Goal: Task Accomplishment & Management: Use online tool/utility

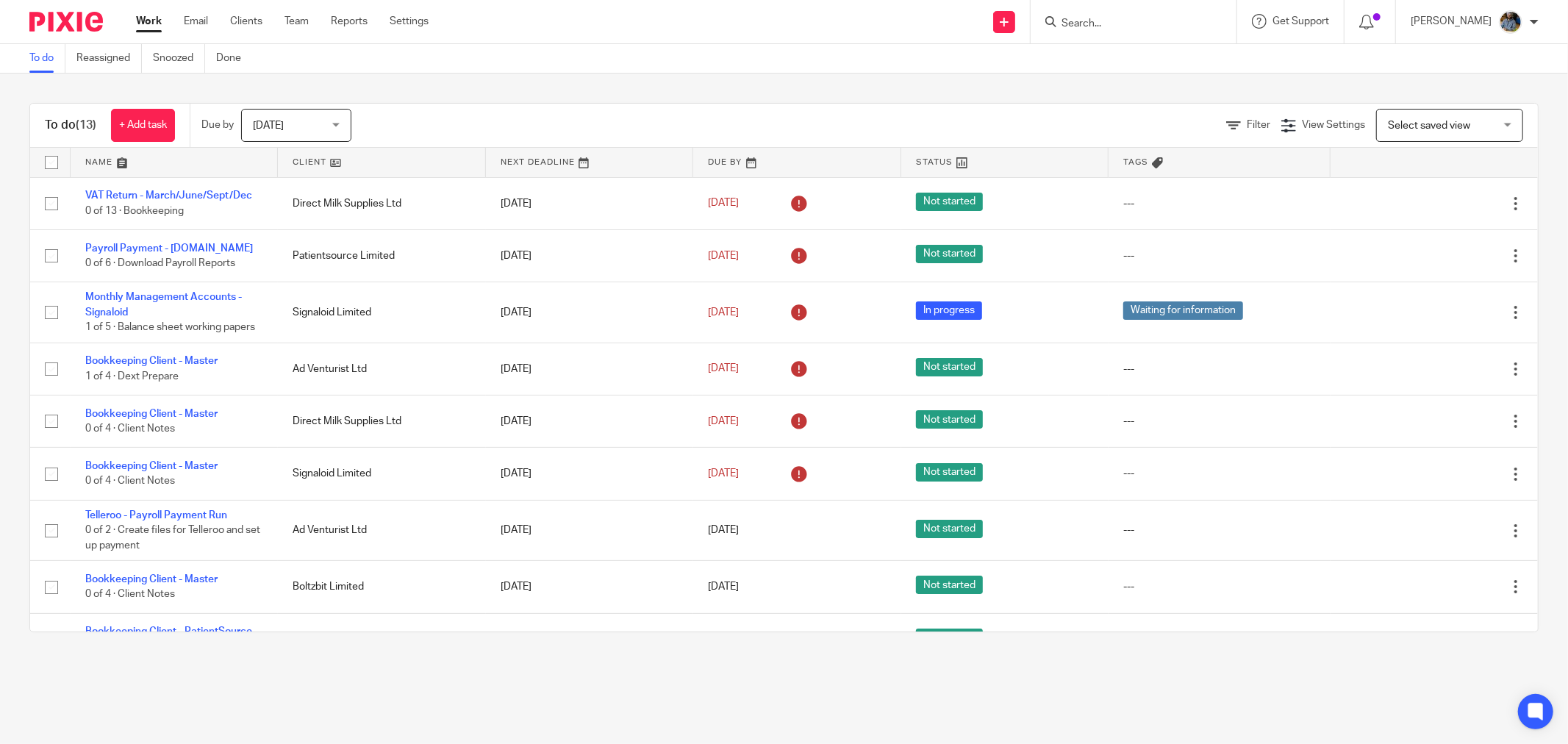
click at [302, 158] on link at bounding box center [381, 162] width 207 height 29
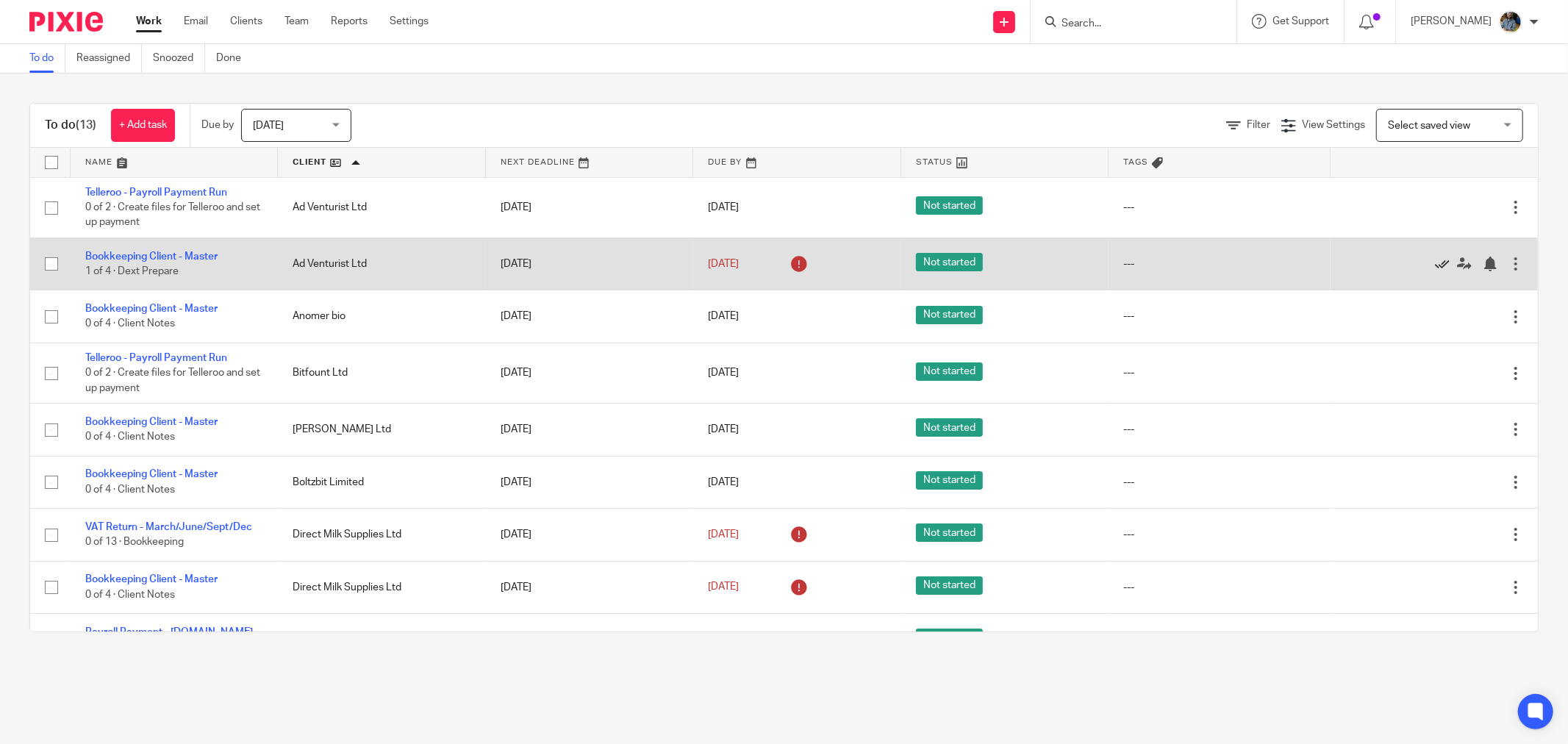
click at [1435, 265] on icon at bounding box center [1443, 264] width 15 height 15
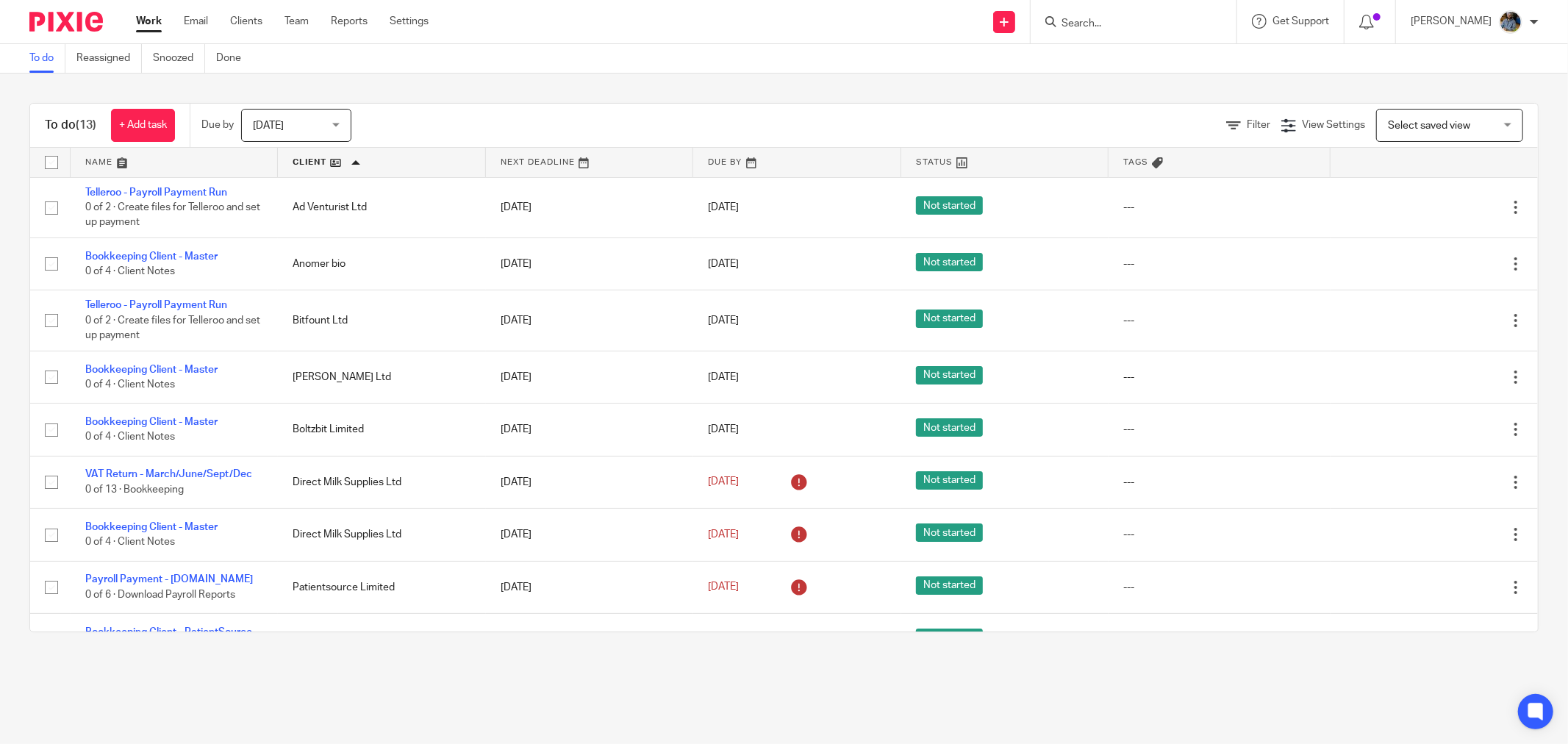
click at [671, 70] on div "To do Reassigned Snoozed Done" at bounding box center [784, 59] width 1568 height 29
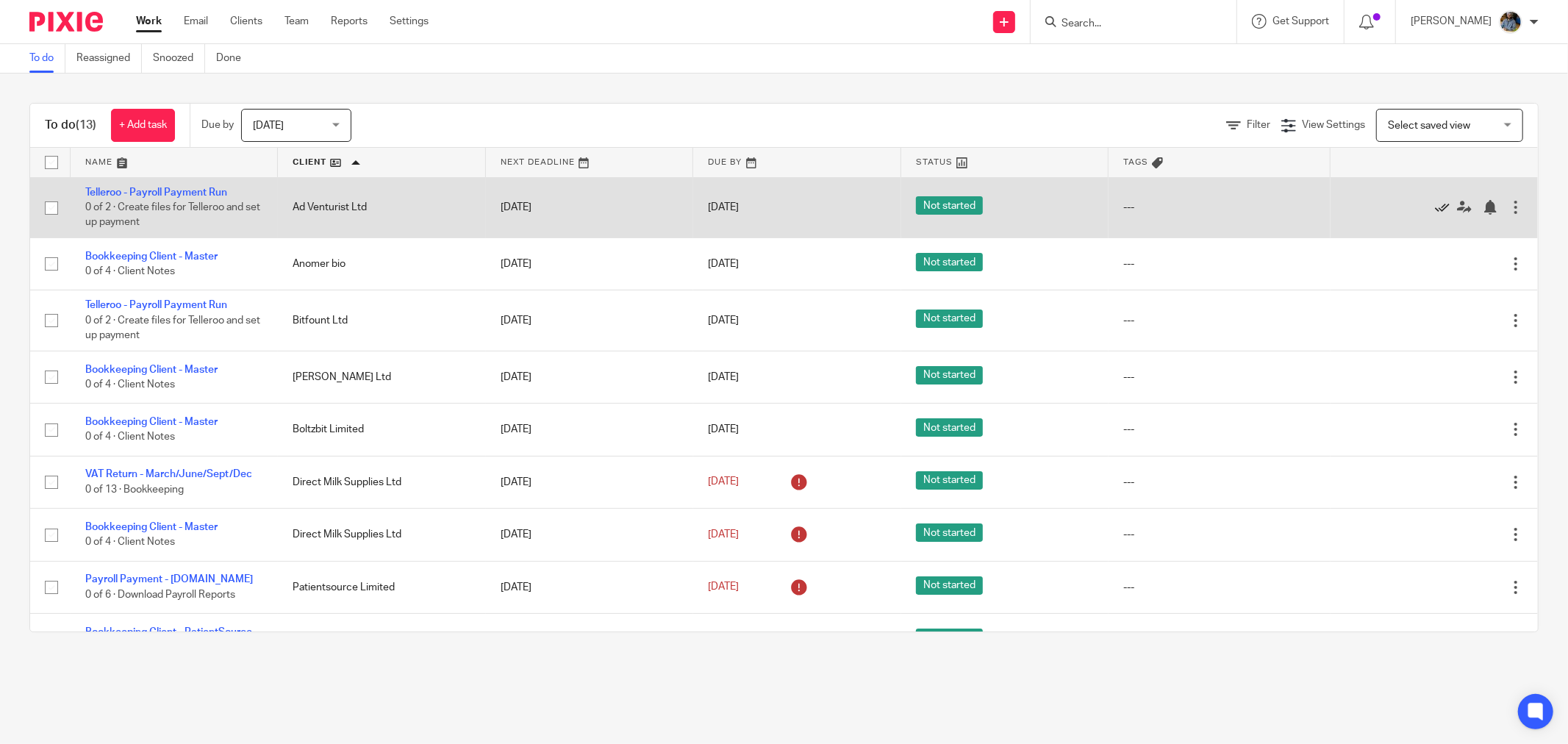
click at [1435, 204] on icon at bounding box center [1443, 207] width 15 height 15
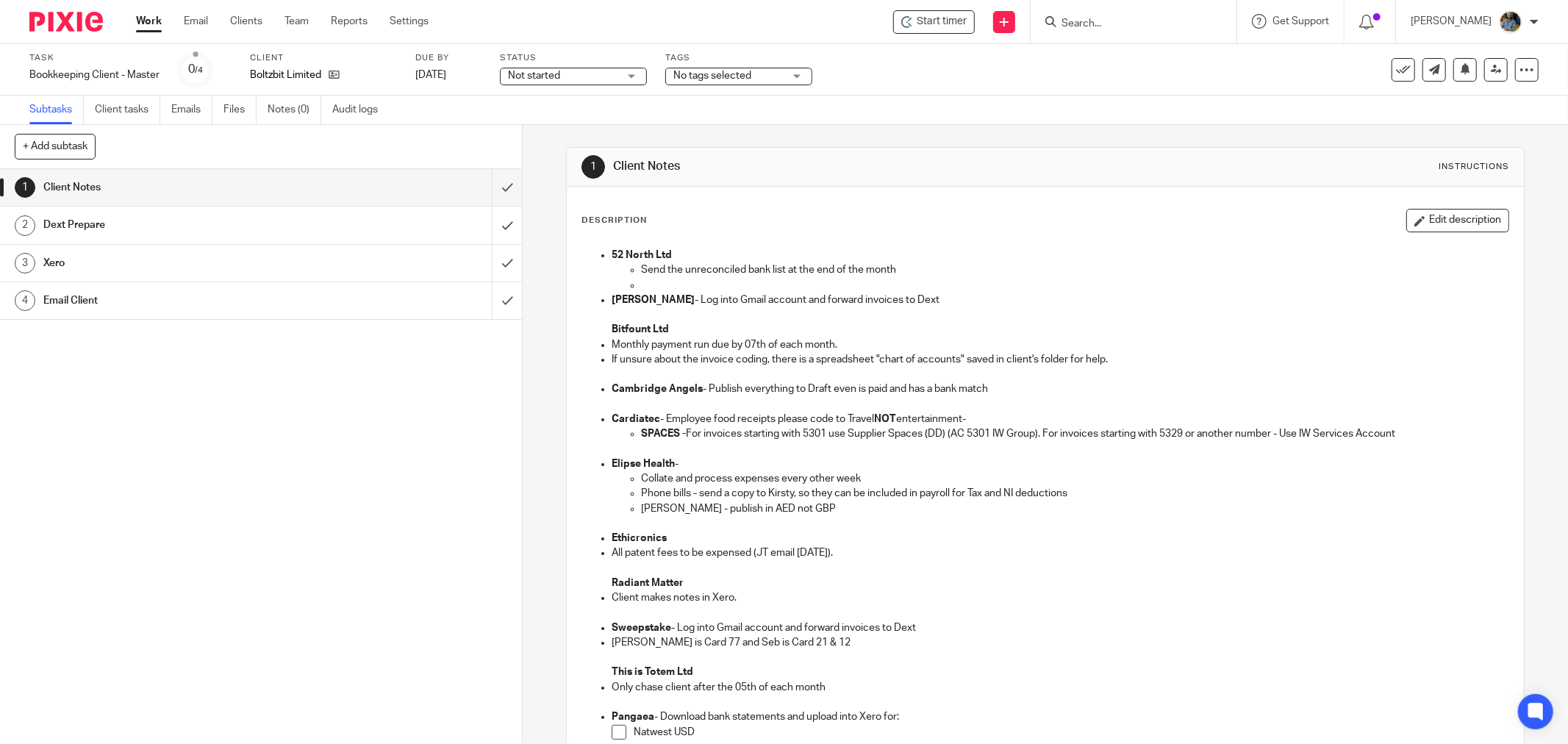
drag, startPoint x: 967, startPoint y: 222, endPoint x: 961, endPoint y: 196, distance: 26.7
click at [963, 206] on div "Description Edit description 52 North Ltd Send the unreconciled bank list at th…" at bounding box center [1046, 635] width 957 height 898
click at [936, 15] on span "Start timer" at bounding box center [942, 22] width 50 height 15
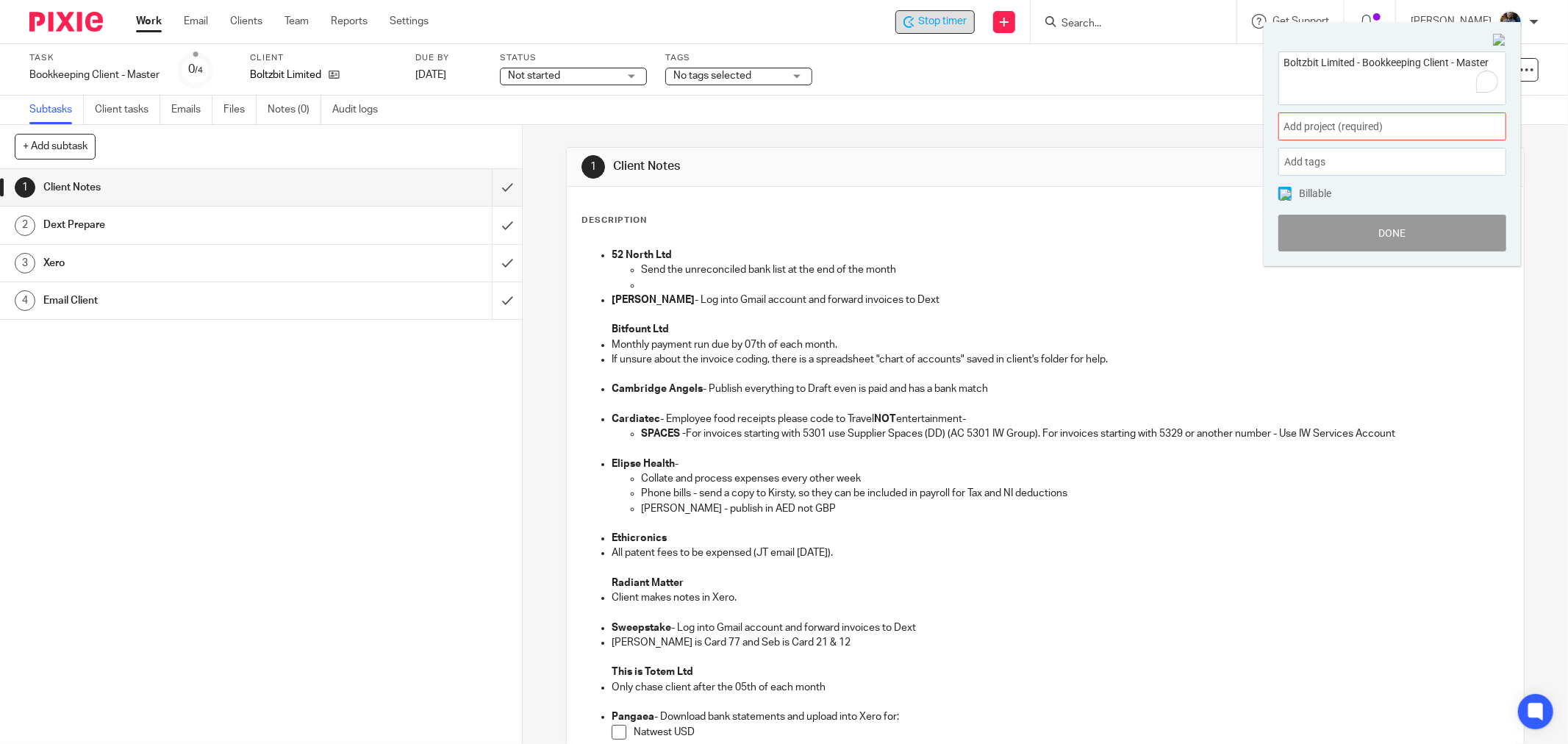
click at [1429, 127] on span "Add project (required) :" at bounding box center [1376, 127] width 186 height 15
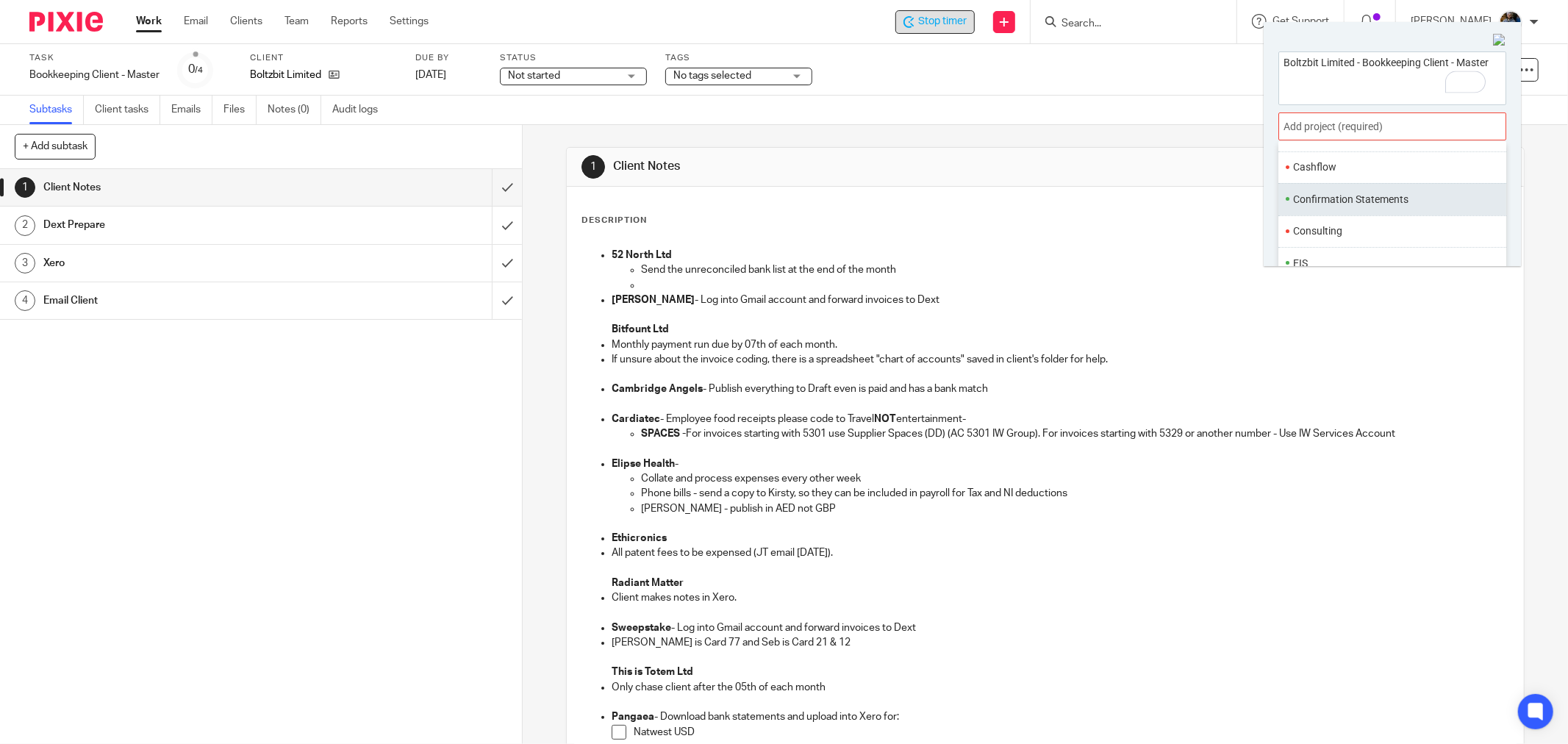
scroll to position [81, 0]
click at [1356, 221] on li "Bookkeeping" at bounding box center [1389, 217] width 191 height 15
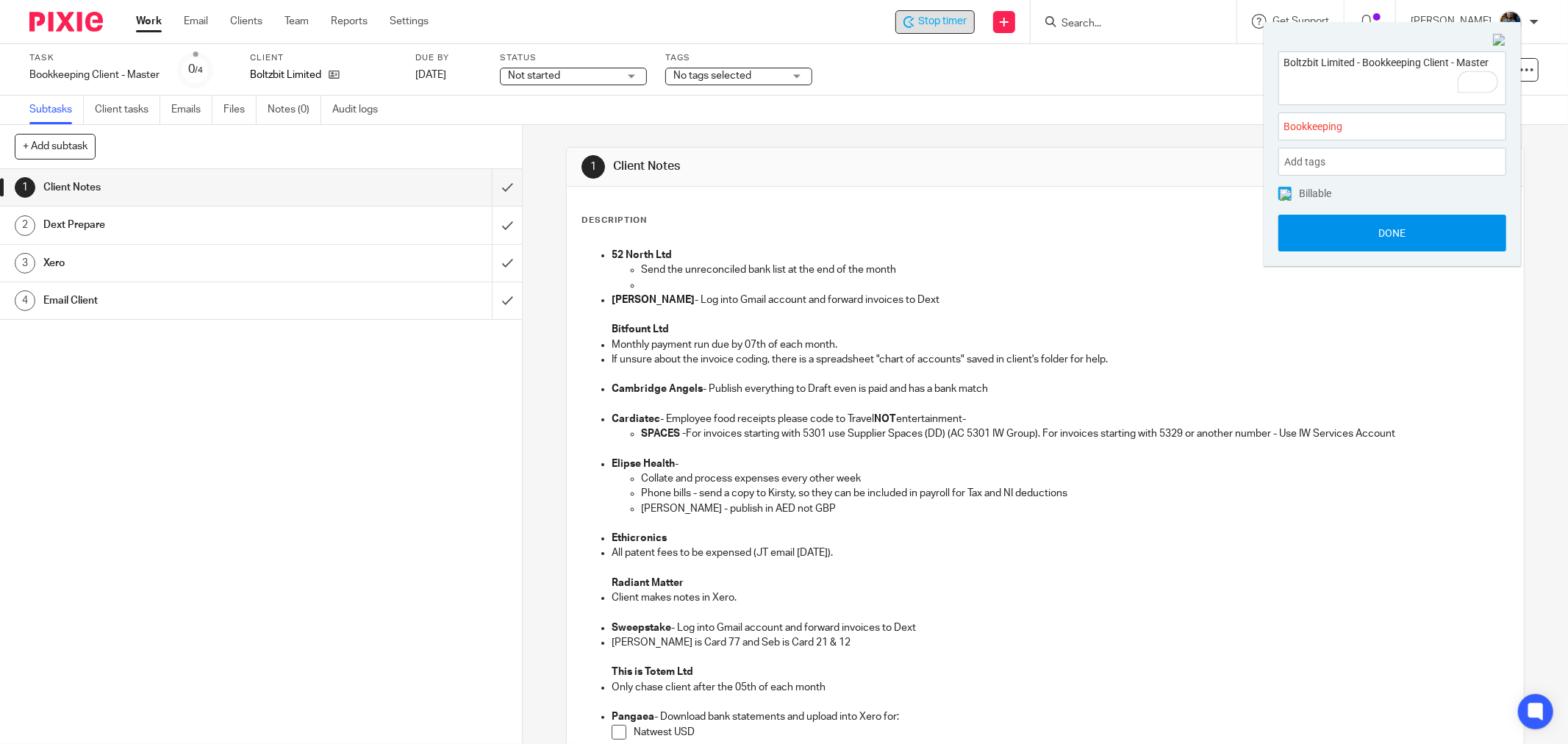
click at [1367, 227] on button "Done" at bounding box center [1392, 233] width 228 height 37
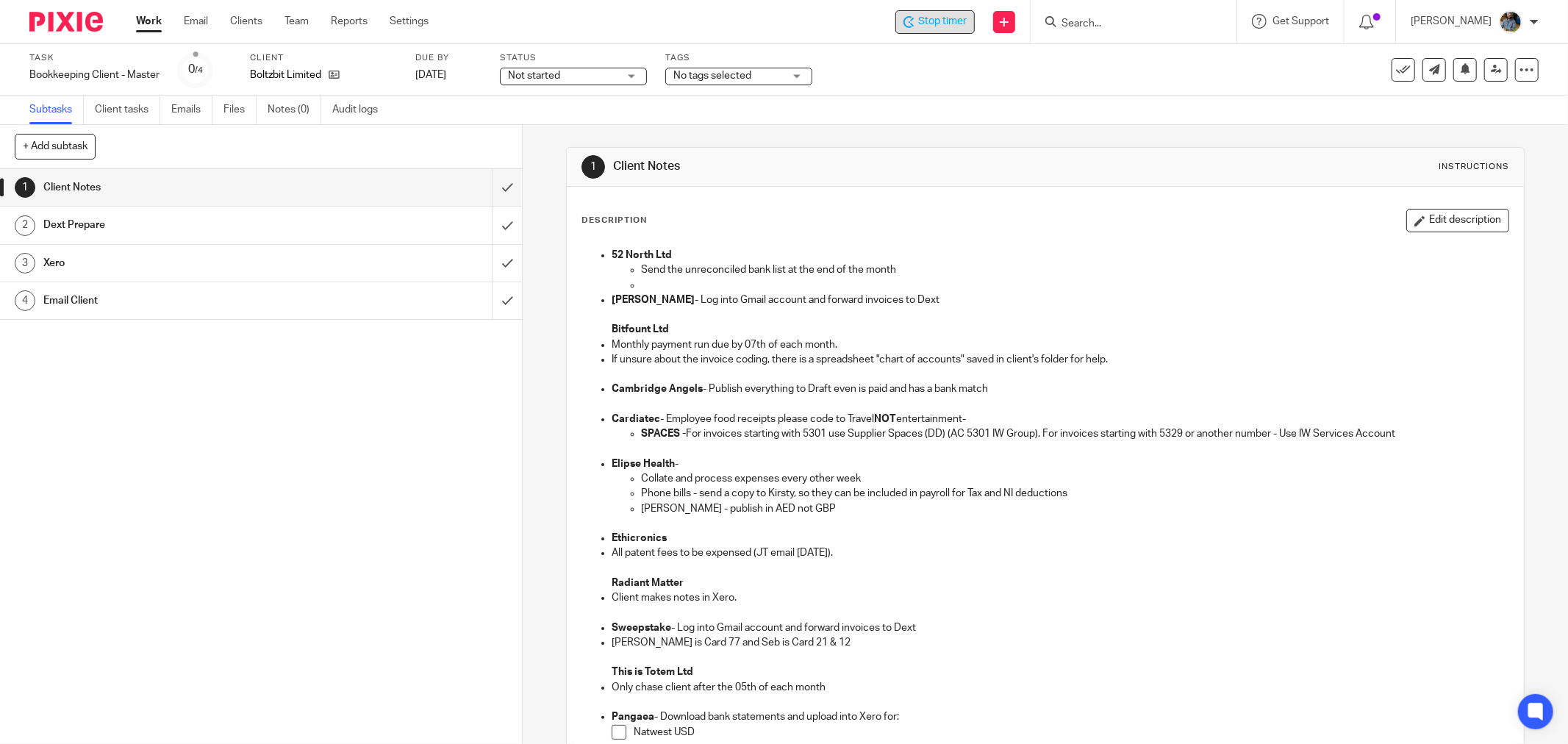
drag, startPoint x: 1061, startPoint y: 274, endPoint x: 1540, endPoint y: 186, distance: 487.0
click at [1062, 274] on p "Send the unreconciled bank list at the end of the month" at bounding box center [1074, 270] width 868 height 15
drag, startPoint x: 736, startPoint y: 195, endPoint x: 571, endPoint y: 9, distance: 248.6
click at [735, 191] on div "Description Edit description 52 North Ltd Send the unreconciled bank list at th…" at bounding box center [1046, 635] width 957 height 898
